Goal: Task Accomplishment & Management: Manage account settings

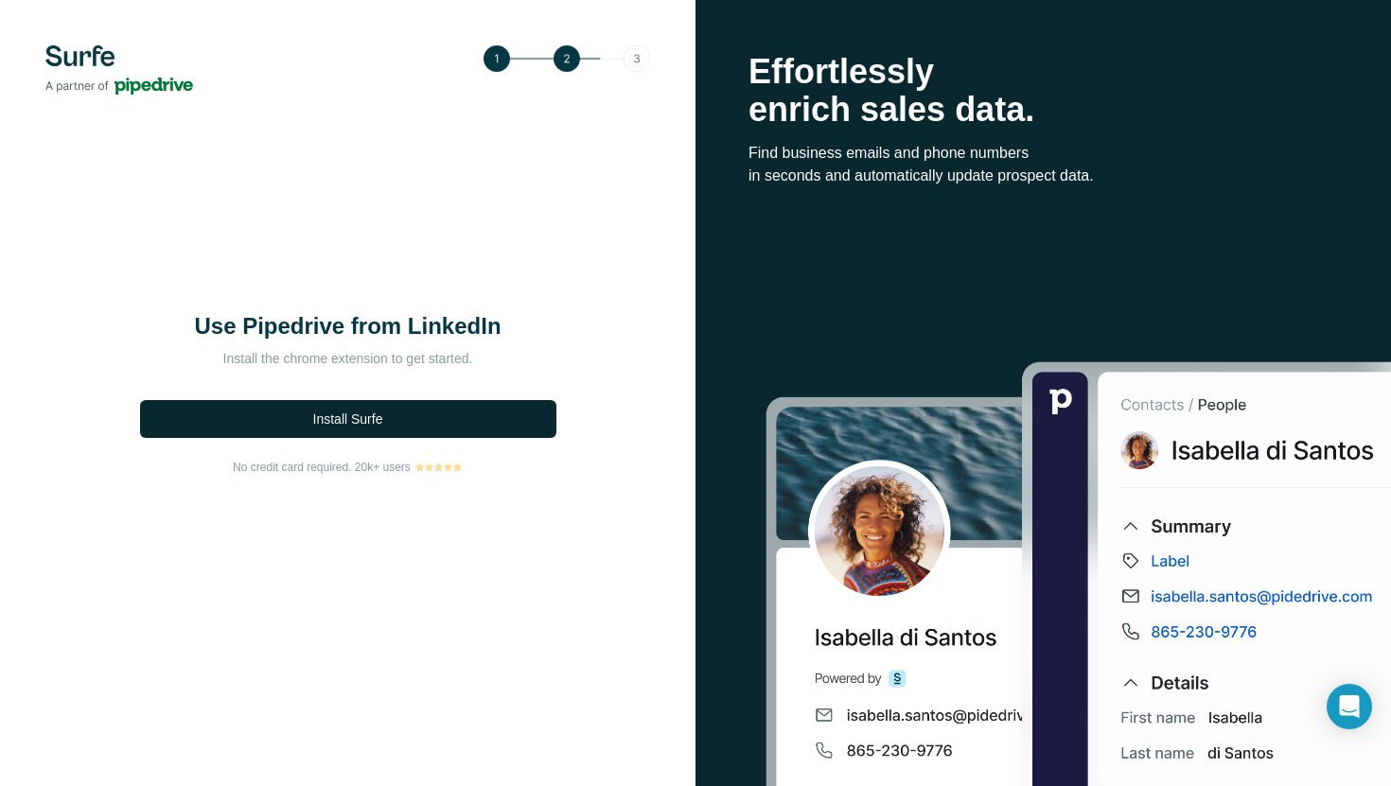
click at [339, 416] on span "Install Surfe" at bounding box center [348, 419] width 70 height 19
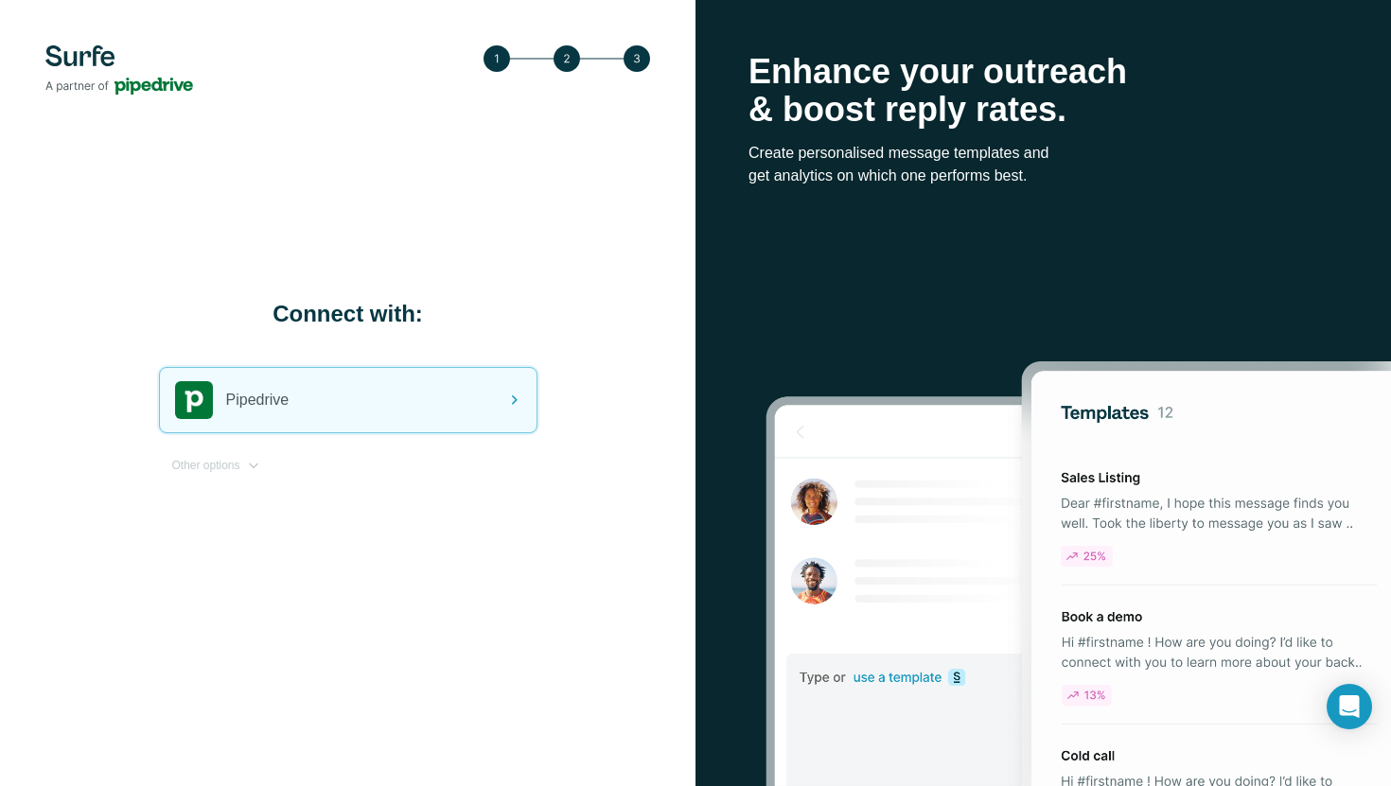
click at [237, 474] on div "Other options" at bounding box center [348, 472] width 379 height 32
click at [237, 469] on span "Other options" at bounding box center [206, 465] width 68 height 17
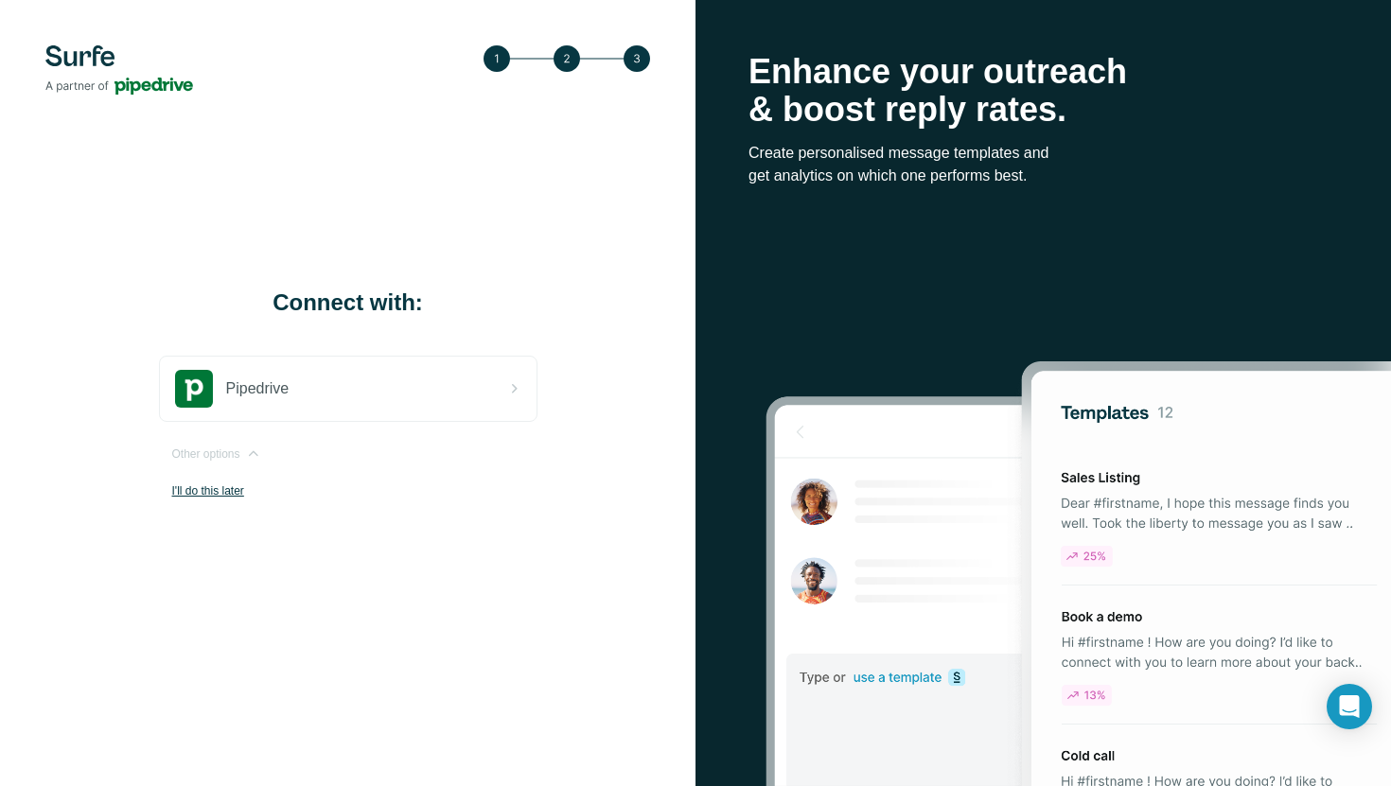
click at [229, 494] on p "I'll do this later" at bounding box center [354, 491] width 365 height 17
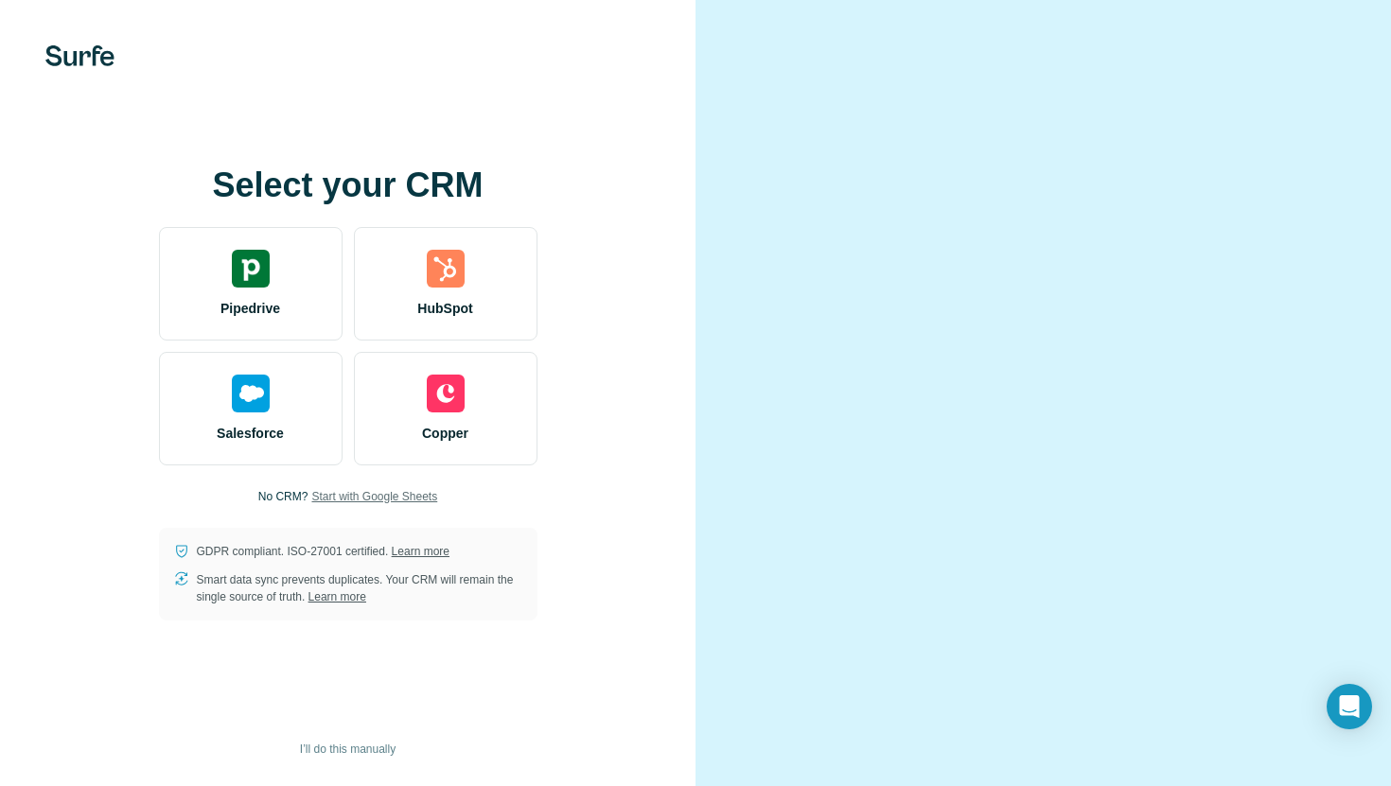
click at [400, 494] on span "Start with Google Sheets" at bounding box center [374, 496] width 126 height 17
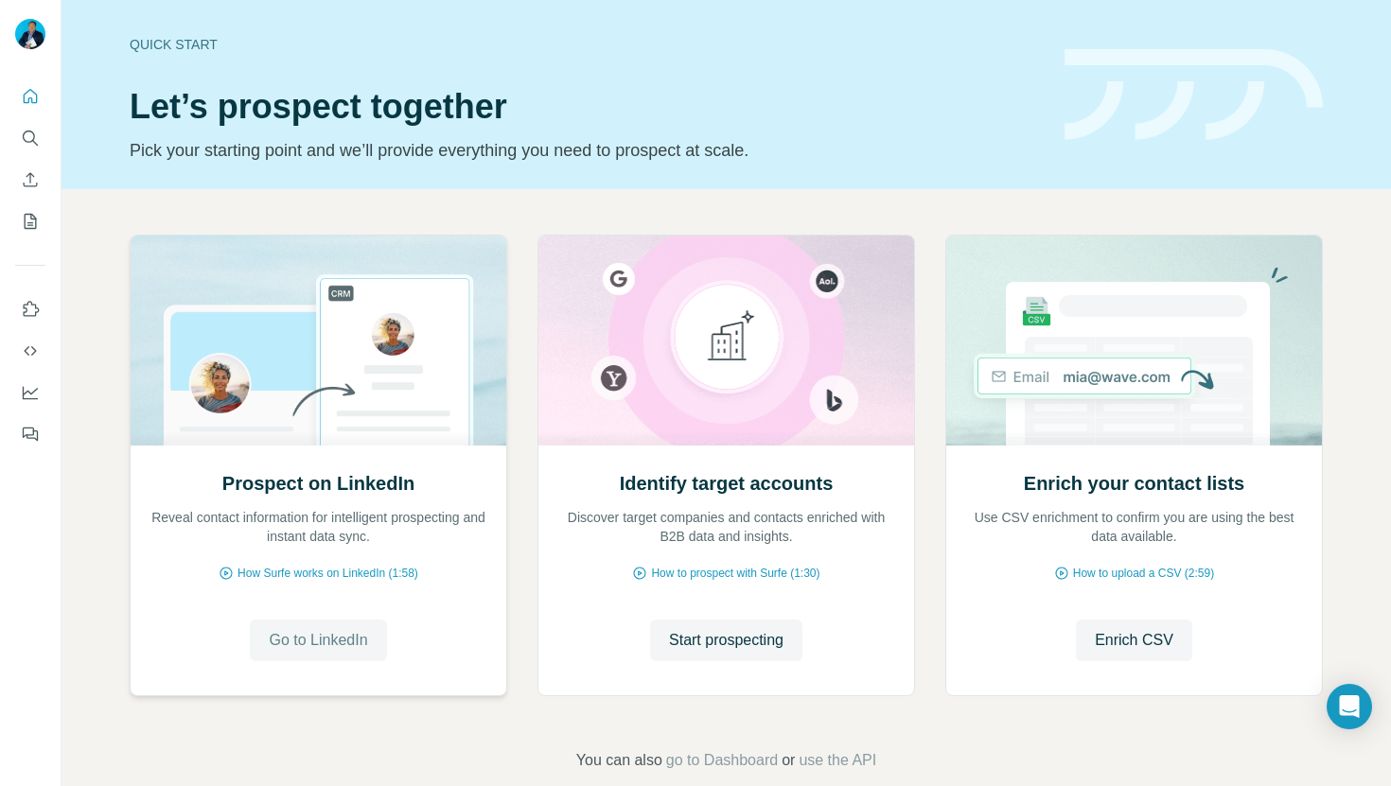
click at [309, 639] on span "Go to LinkedIn" at bounding box center [318, 640] width 98 height 23
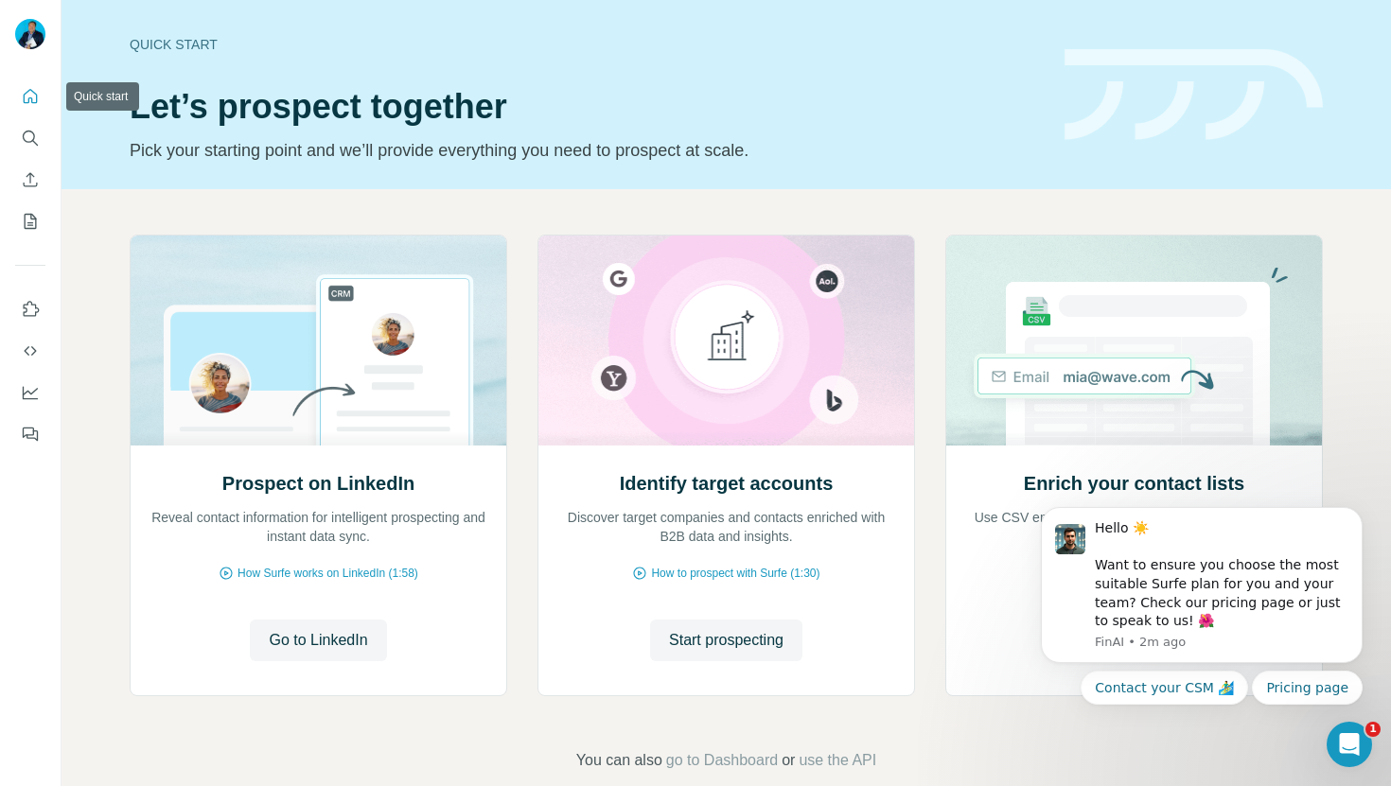
click at [26, 101] on icon "Quick start" at bounding box center [30, 96] width 19 height 19
click at [34, 392] on icon "Dashboard" at bounding box center [30, 392] width 15 height 8
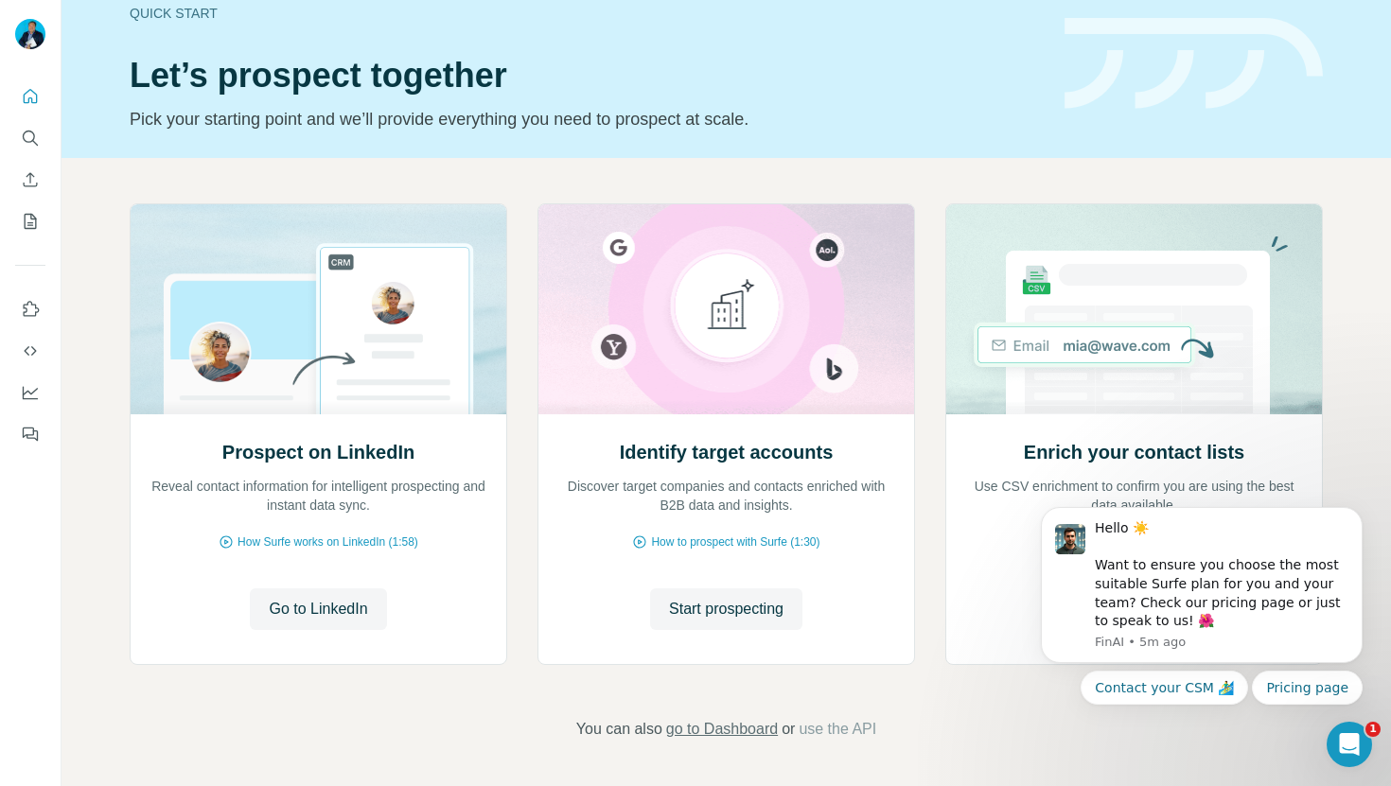
click at [699, 733] on span "go to Dashboard" at bounding box center [722, 729] width 112 height 23
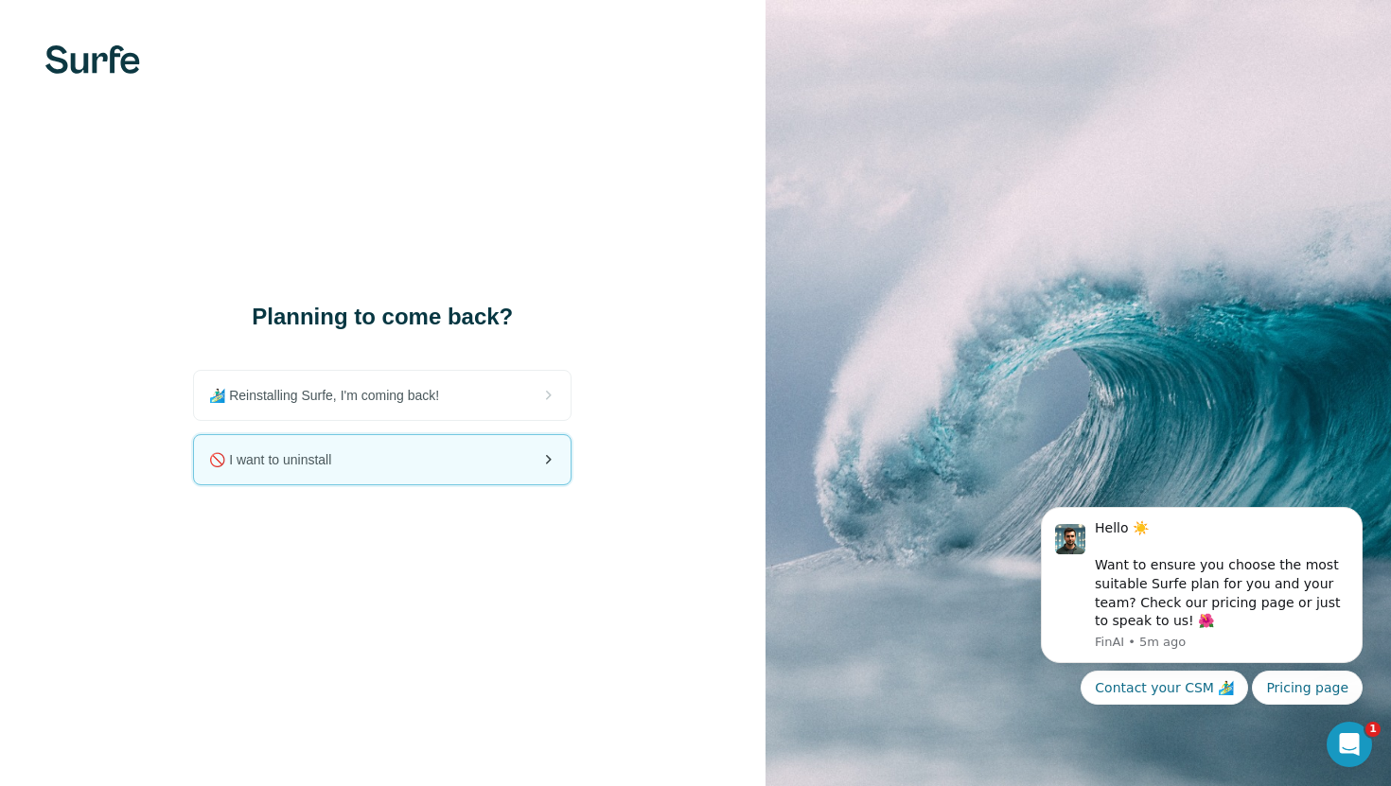
click at [274, 470] on div "🚫 I want to uninstall" at bounding box center [382, 459] width 377 height 49
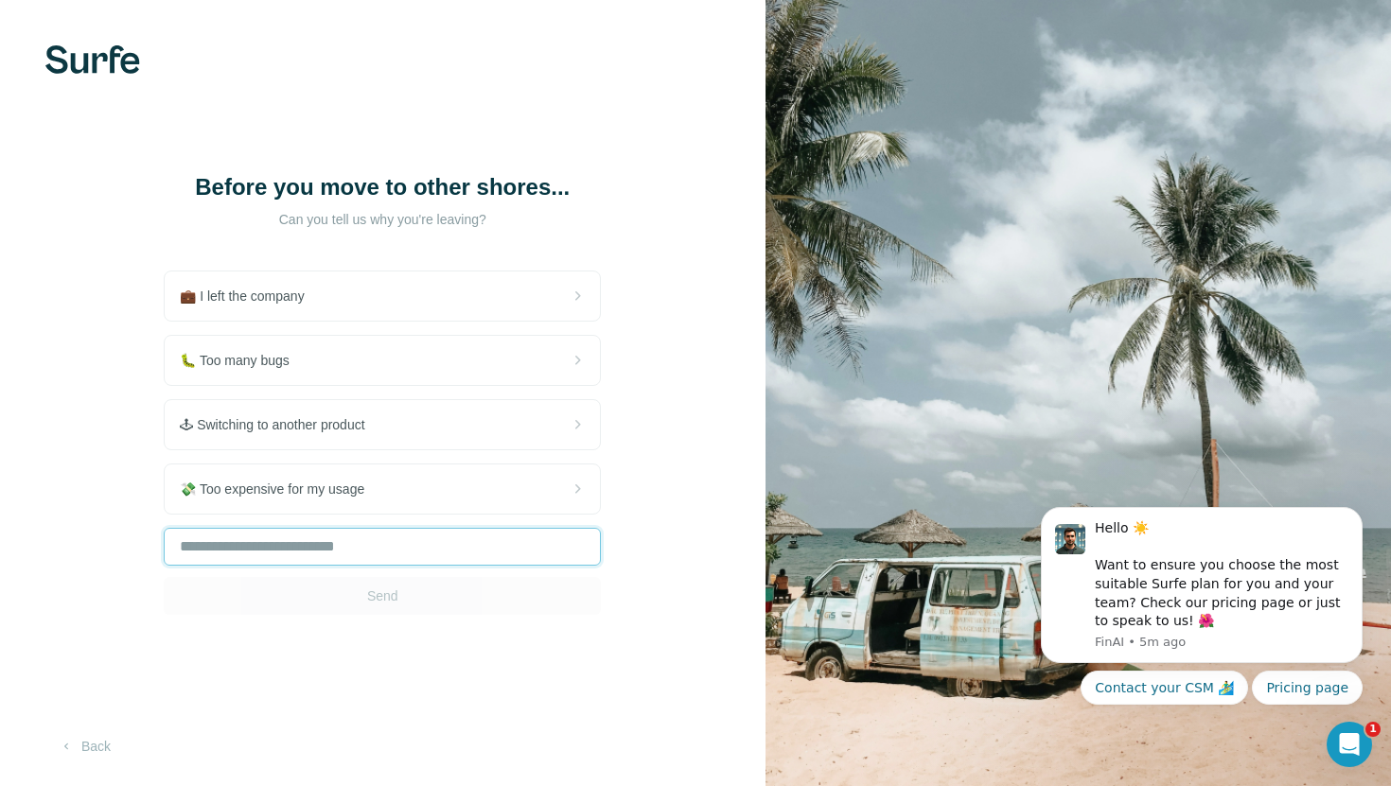
click at [256, 529] on input "text" at bounding box center [382, 547] width 437 height 38
type input "*****"
click at [433, 589] on button "Send" at bounding box center [382, 596] width 437 height 38
